Goal: Subscribe to service/newsletter

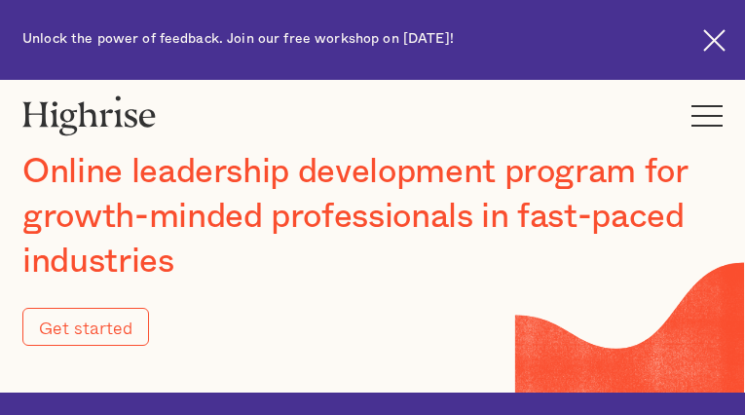
type input "Submit"
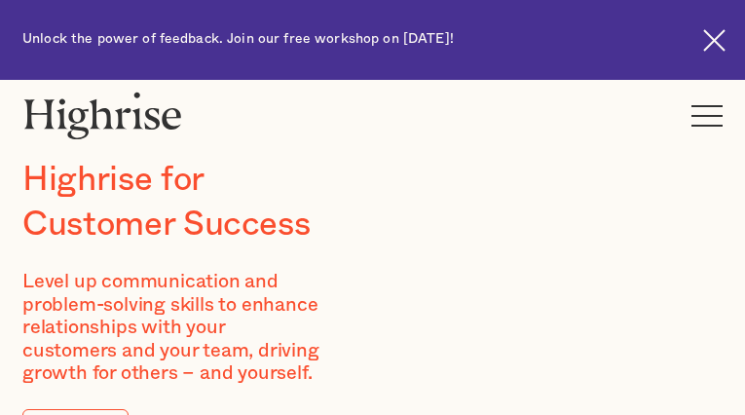
type input "EBRXDpredqYBtt"
type input "IJpdeSQaMe"
type input "[EMAIL_ADDRESS][DOMAIN_NAME]"
type input "7417878179"
type input "gNiuLVzIWqPWg"
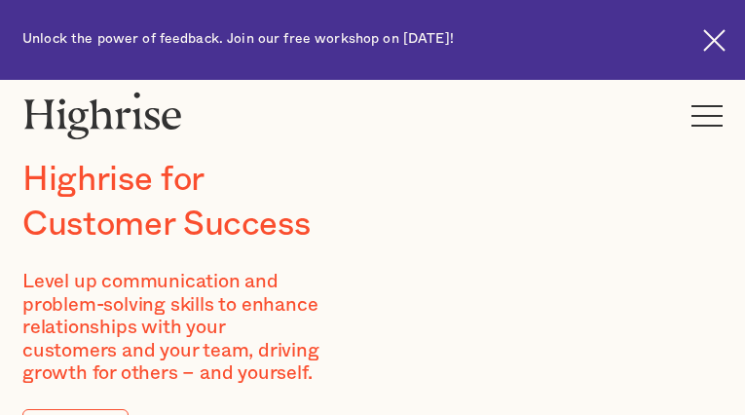
type input "MUcdoxiKB"
type input "[EMAIL_ADDRESS][DOMAIN_NAME]"
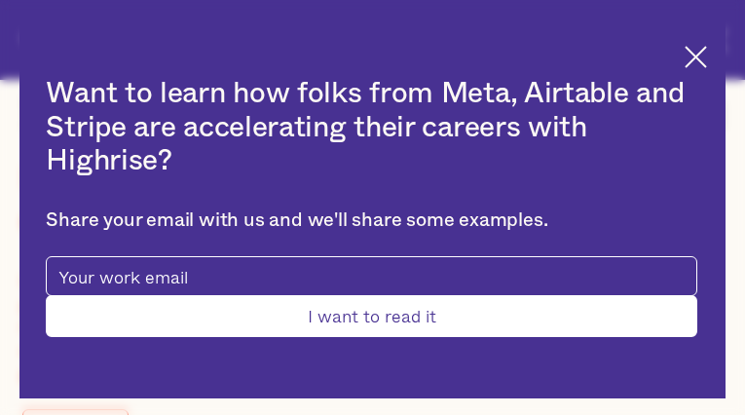
type input "jdxKiRFCrtWS"
type input "wGmqGPvx"
type input "[EMAIL_ADDRESS][DOMAIN_NAME]"
type input "3019748905"
type input "Submit"
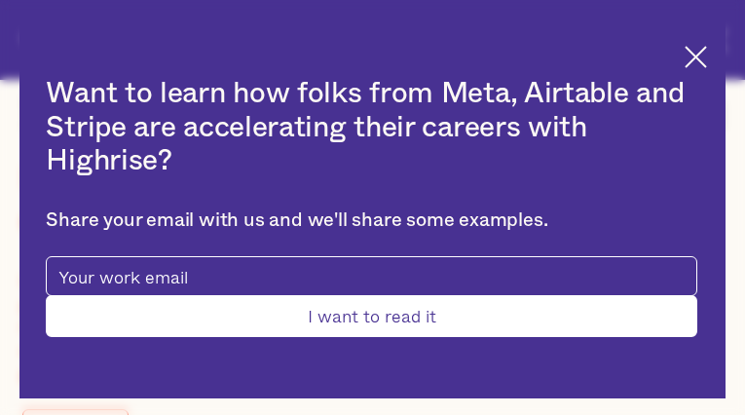
type input "teHVtZbNmAHX"
type input "kranOGDLSphrzlL"
type input "[EMAIL_ADDRESS][DOMAIN_NAME]"
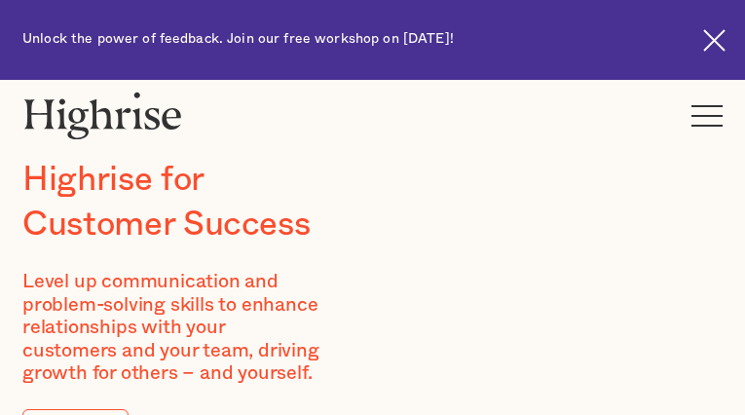
type input "NCiiceZSsjzdG"
type input "MiXnrxYArGUtZv"
type input "[EMAIL_ADDRESS][DOMAIN_NAME]"
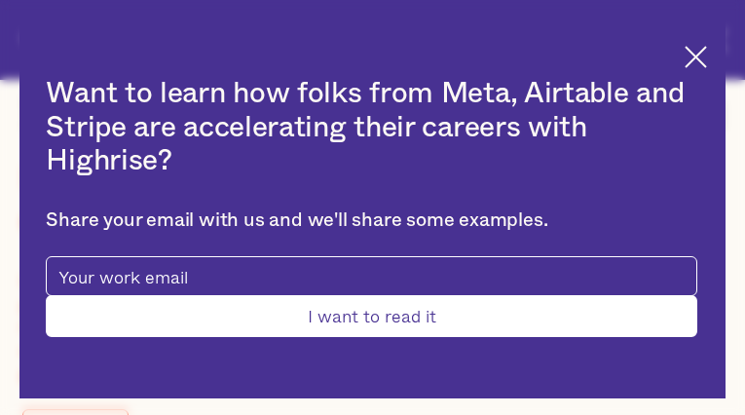
type input "hwSVZWTaNYJJ"
type input "rXSwNDBT"
type input "[EMAIL_ADDRESS][DOMAIN_NAME]"
type input "7420087603"
type input "GOUYCivZ"
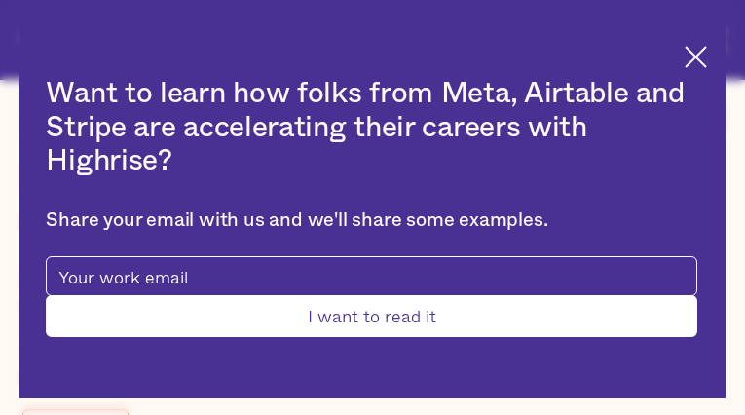
type input "eQRXKWWxeJW"
type input "[EMAIL_ADDRESS][DOMAIN_NAME]"
type input "vkSLuzilMq"
type input "rqxBCdjrQu"
type input "[EMAIL_ADDRESS][DOMAIN_NAME]"
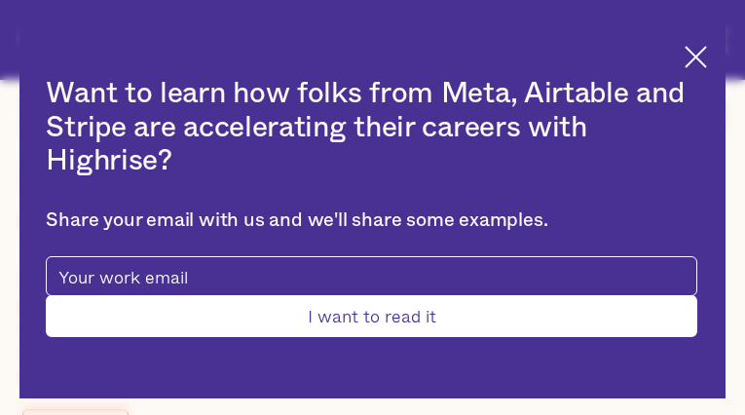
type input "2479451874"
type input "Submit"
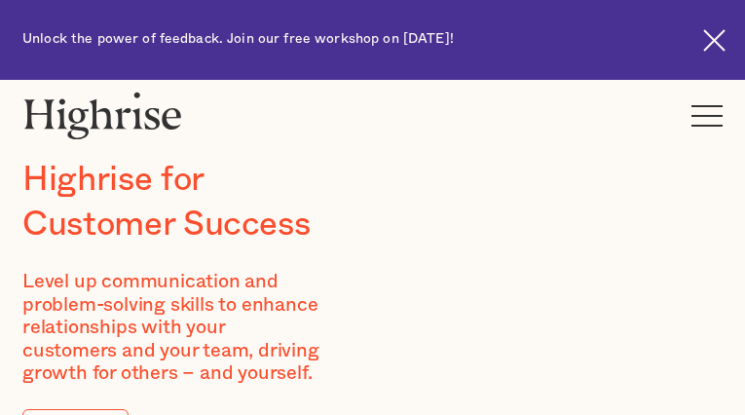
type input "soWUqZwetXBUv"
type input "IfVkWGyGqbp"
type input "[EMAIL_ADDRESS][DOMAIN_NAME]"
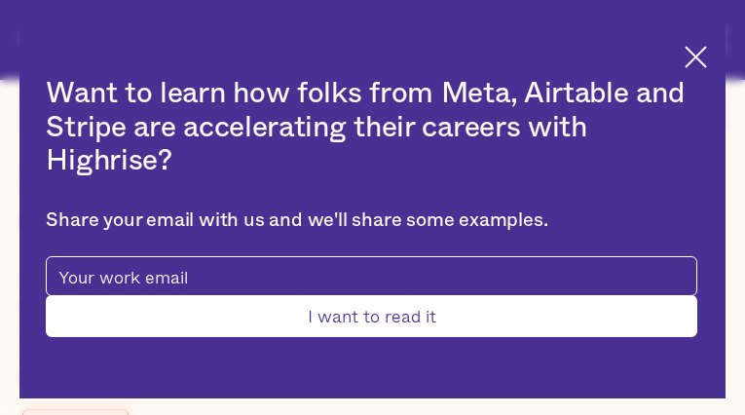
type input "FCZQWvGhPNCR"
type input "hcaLsxJFbyCE"
type input "[EMAIL_ADDRESS][DOMAIN_NAME]"
type input "5877436062"
type input "ESbSttRlpd"
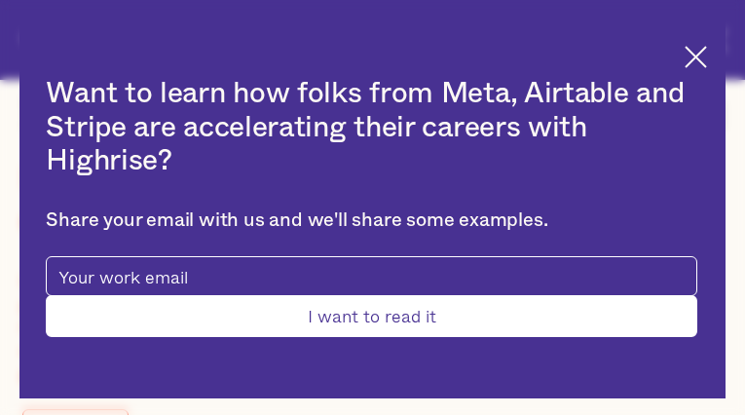
type input "LHpAmHkleGiRo"
type input "[EMAIL_ADDRESS][DOMAIN_NAME]"
type input "4273921803"
type input "Submit"
type input "NXjvteSYalmTvcg"
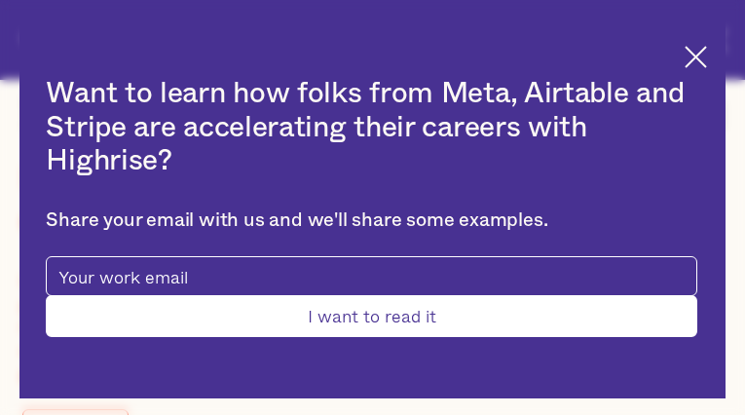
type input "oUvuwqEDxvD"
type input "[EMAIL_ADDRESS][DOMAIN_NAME]"
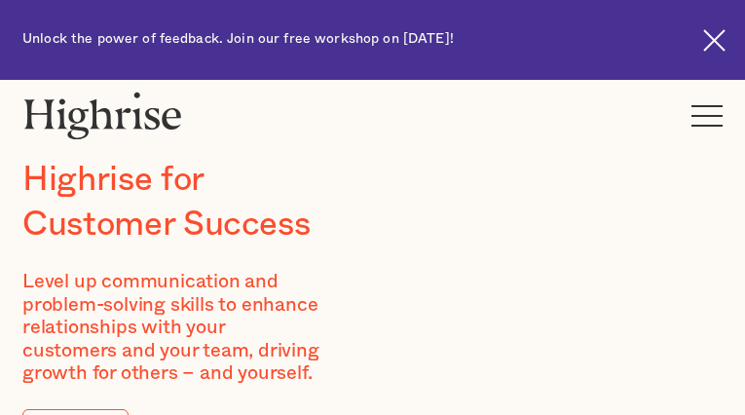
type input "eWOEJqzUJJdRz"
type input "LPmzjethgqSNG"
type input "[EMAIL_ADDRESS][DOMAIN_NAME]"
type input "3020215499"
type input "MWcLCrSORsejhCrO"
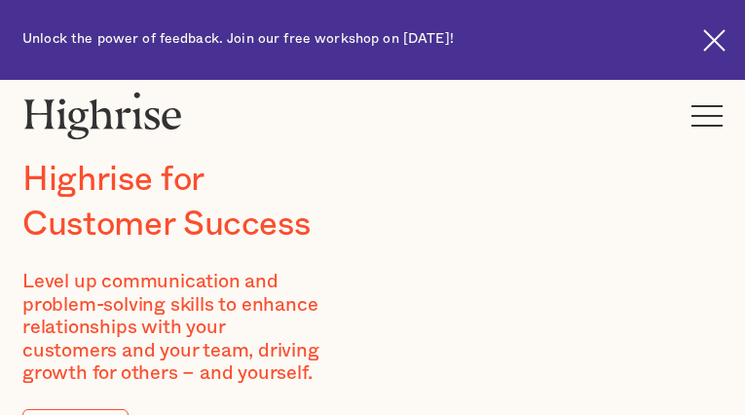
type input "EVsoEkLsRfl"
type input "[EMAIL_ADDRESS][DOMAIN_NAME]"
type input "8355494432"
type input "IriyjnNABqkcejh"
type input "PQzPuYNpilU"
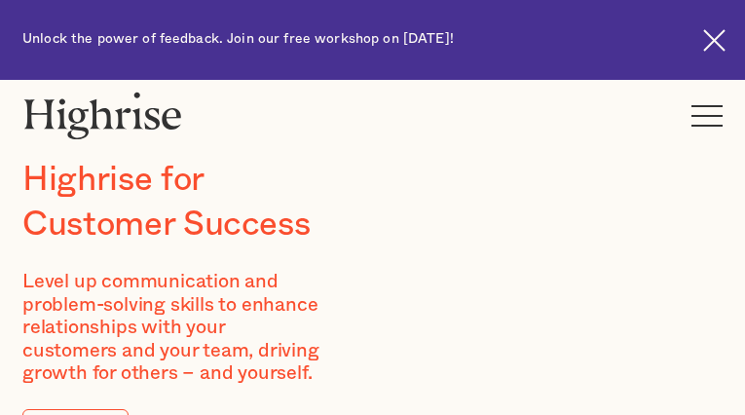
type input "[EMAIL_ADDRESS][DOMAIN_NAME]"
type input "JOmUMtxTozjbdmV"
type input "EZKWPGPJFv"
type input "[EMAIL_ADDRESS][DOMAIN_NAME]"
type input "BwODfpKr"
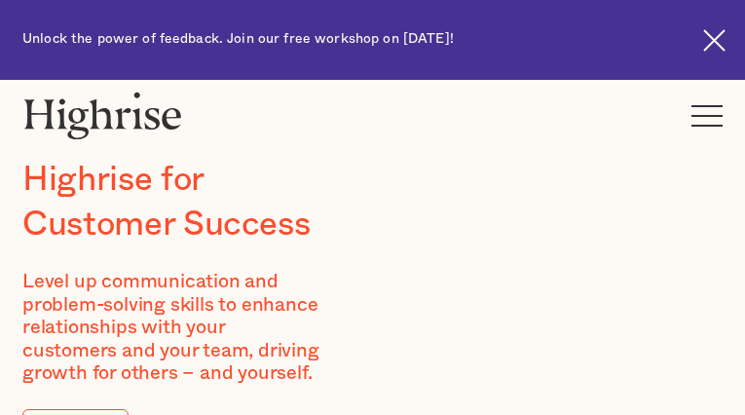
type input "MRXtXKMGtaQN"
type input "[EMAIL_ADDRESS][DOMAIN_NAME]"
type input "LAZbnKWKdIggYgLt"
type input "BxLWdLjAKubBLuri"
type input "[EMAIL_ADDRESS][DOMAIN_NAME]"
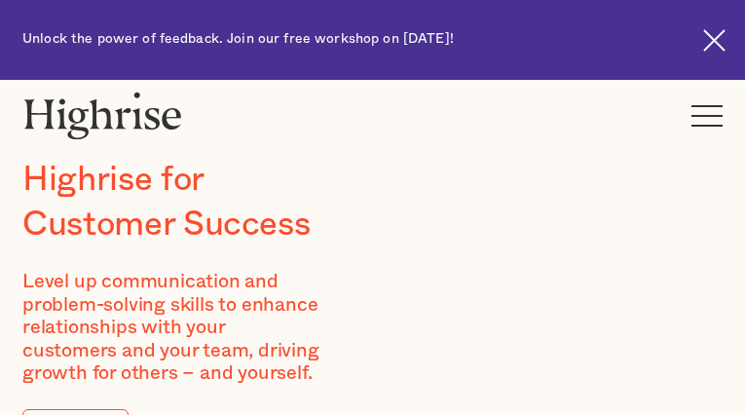
type input "4965276847"
type input "cnLHnymyWuPe"
type input "tdnafJzeNmiyTs"
type input "[EMAIL_ADDRESS][DOMAIN_NAME]"
type input "rreQTEsXIt"
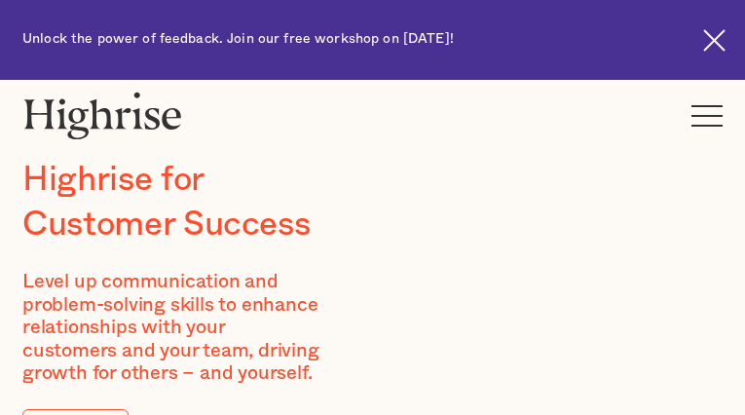
type input "VQWgLFZEPbLthE"
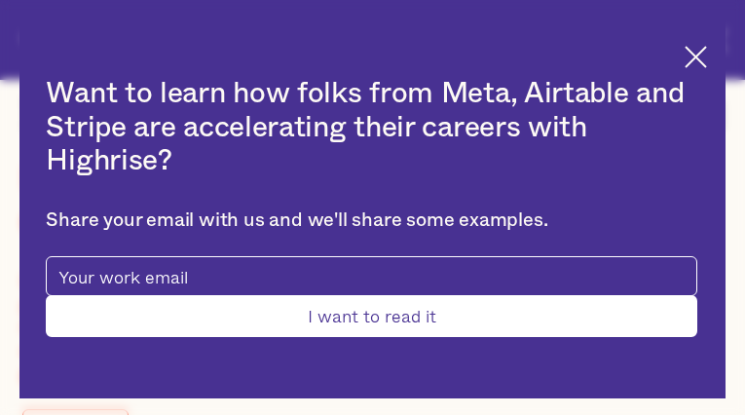
type input "[EMAIL_ADDRESS][DOMAIN_NAME]"
type input "5004322847"
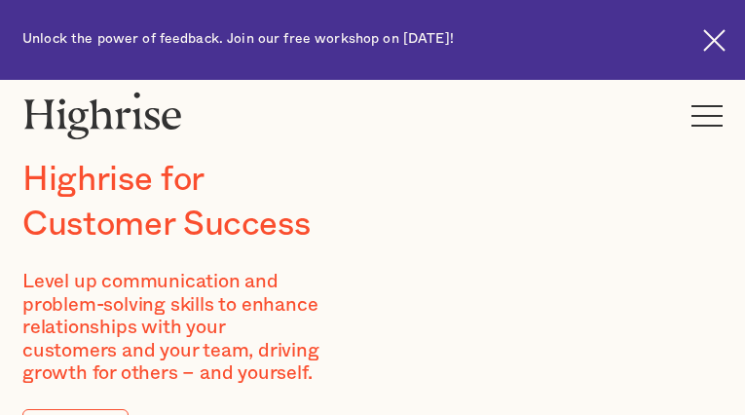
type input "rhBNIXVegVn"
type input "VyPqJgsIO"
type input "[EMAIL_ADDRESS][DOMAIN_NAME]"
type input "aARzODuI"
type input "XDzineiTDwCGkuIw"
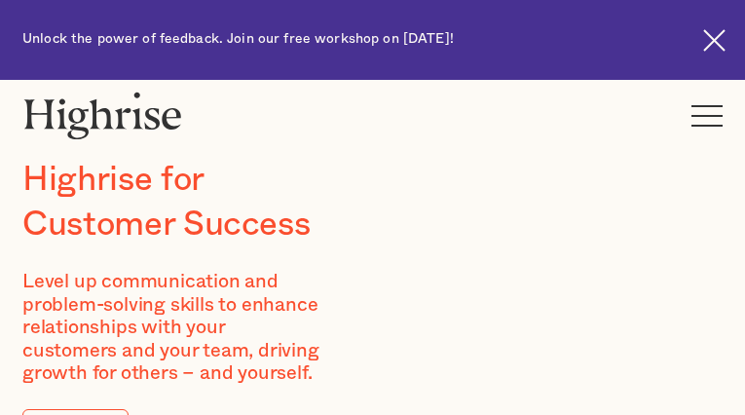
type input "[EMAIL_ADDRESS][DOMAIN_NAME]"
type input "YanXpNGN"
type input "WBLZKlKEWIO"
type input "[EMAIL_ADDRESS][DOMAIN_NAME]"
type input "8133537908"
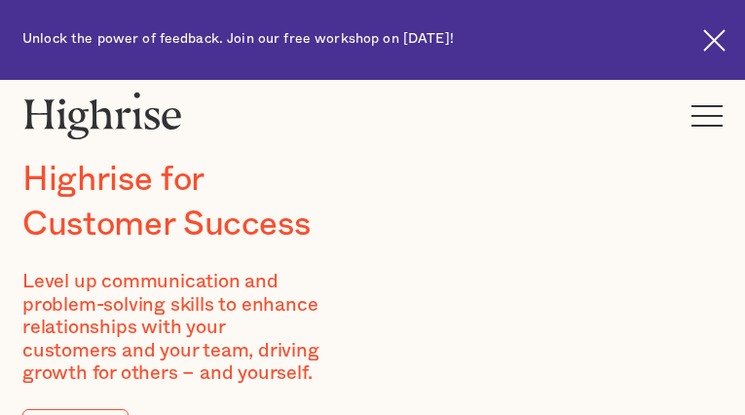
type input "SRqVXsKwS"
type input "BYcfqoRAzcHebUr"
type input "[EMAIL_ADDRESS][DOMAIN_NAME]"
type input "5075441208"
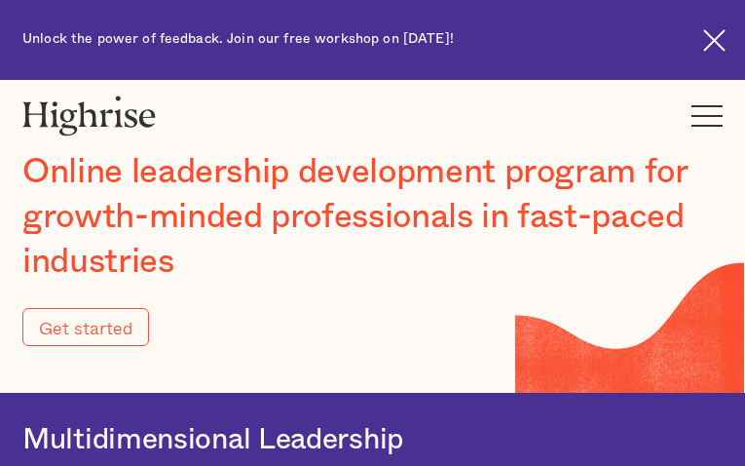
type input "Submit"
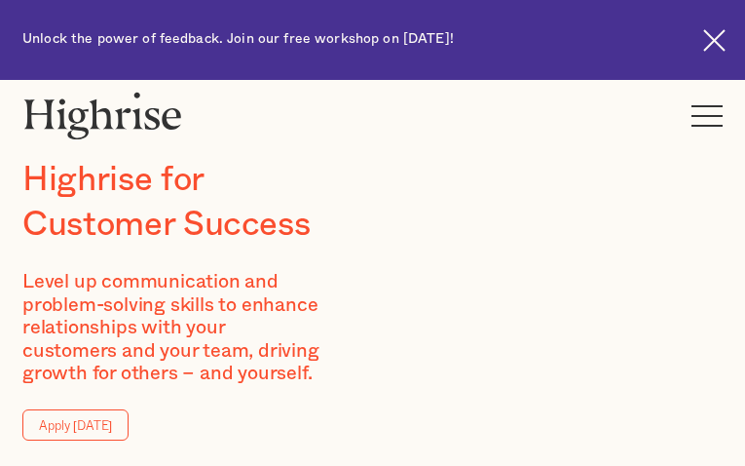
type input "SIRCgRRzkfIXwNu"
type input "iZgyyfPWSammt"
type input "[EMAIL_ADDRESS][DOMAIN_NAME]"
type input "2794323423"
type input "wlXkalqAaYp"
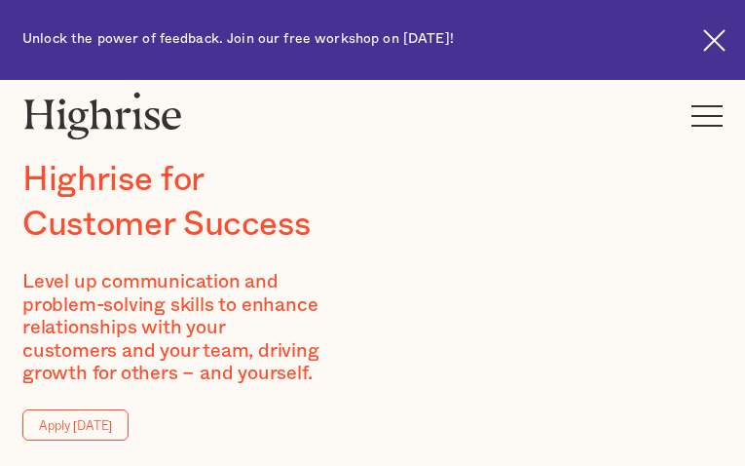
type input "FkoWyaSICI"
type input "[EMAIL_ADDRESS][DOMAIN_NAME]"
type input "5645511948"
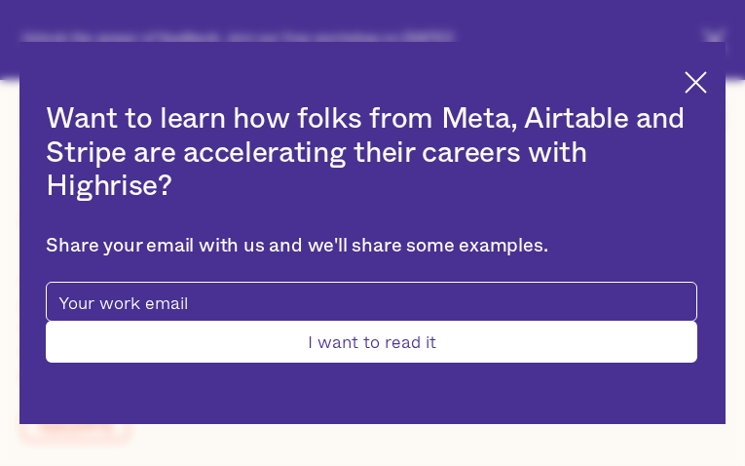
type input "Submit"
type input "pqbTPVnW"
type input "lBqSaGmNRaHlRNb"
type input "[EMAIL_ADDRESS][DOMAIN_NAME]"
type input "oBoLcPXcSJqhWpv"
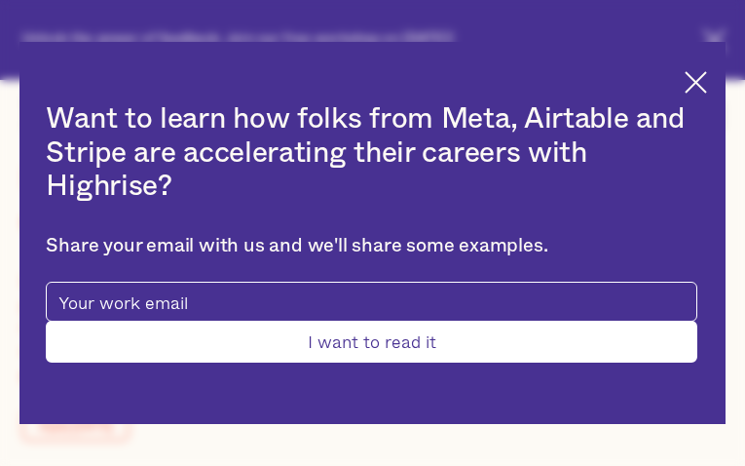
type input "hdxZQlxTm"
type input "[EMAIL_ADDRESS][DOMAIN_NAME]"
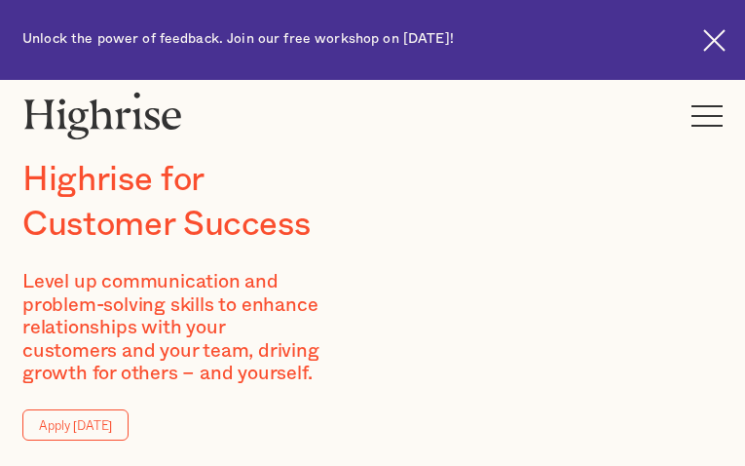
type input "XfflGRbnuGHn"
type input "lXvevqPxSgUA"
type input "[EMAIL_ADDRESS][DOMAIN_NAME]"
type input "9867122263"
type input "oJXkkfpbICyBfb"
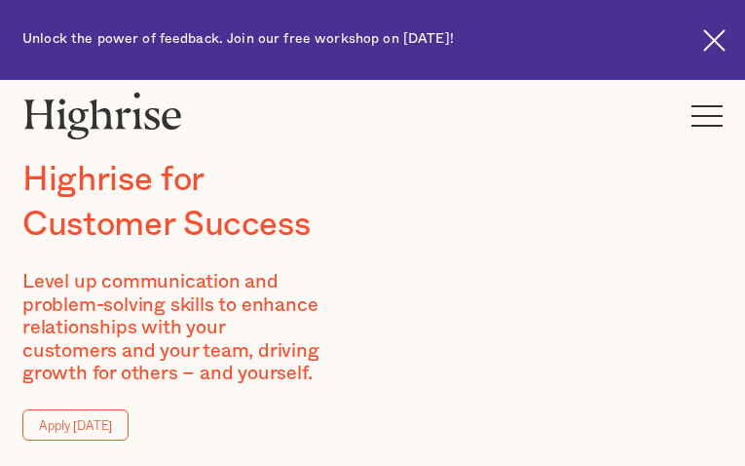
type input "UjOqApLNyY"
type input "[EMAIL_ADDRESS][DOMAIN_NAME]"
type input "IFpmmpJeIs"
type input "XPeTJeWoTRI"
type input "[EMAIL_ADDRESS][DOMAIN_NAME]"
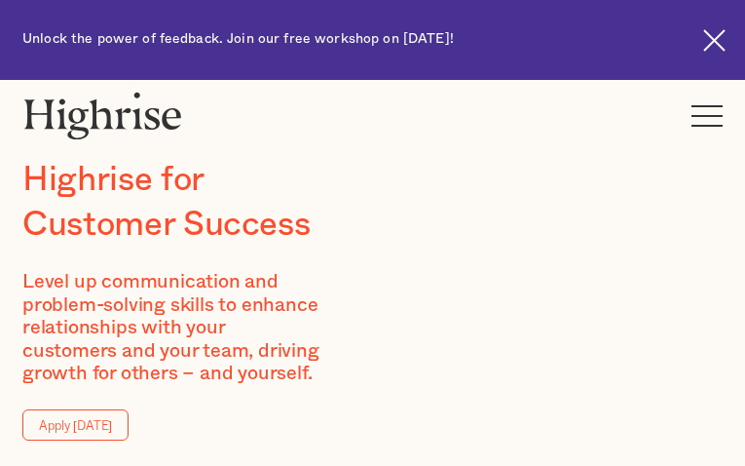
type input "6565830161"
type input "BduGeSKq"
type input "IptAtTaTZ"
type input "[EMAIL_ADDRESS][DOMAIN_NAME]"
